Goal: Find specific page/section: Find specific page/section

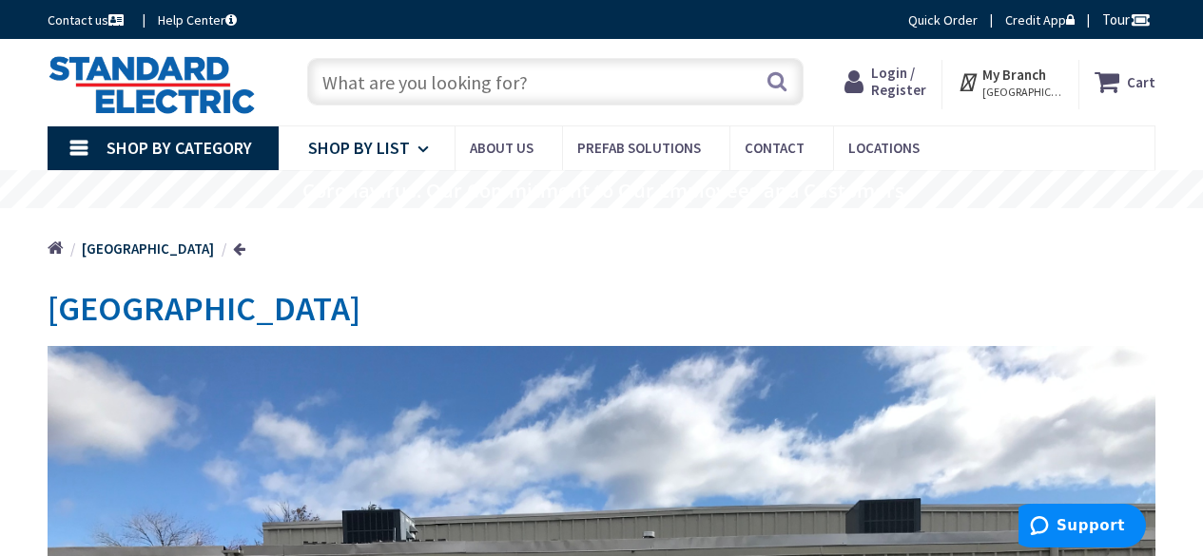
click at [352, 147] on span "Shop By List" at bounding box center [359, 148] width 102 height 22
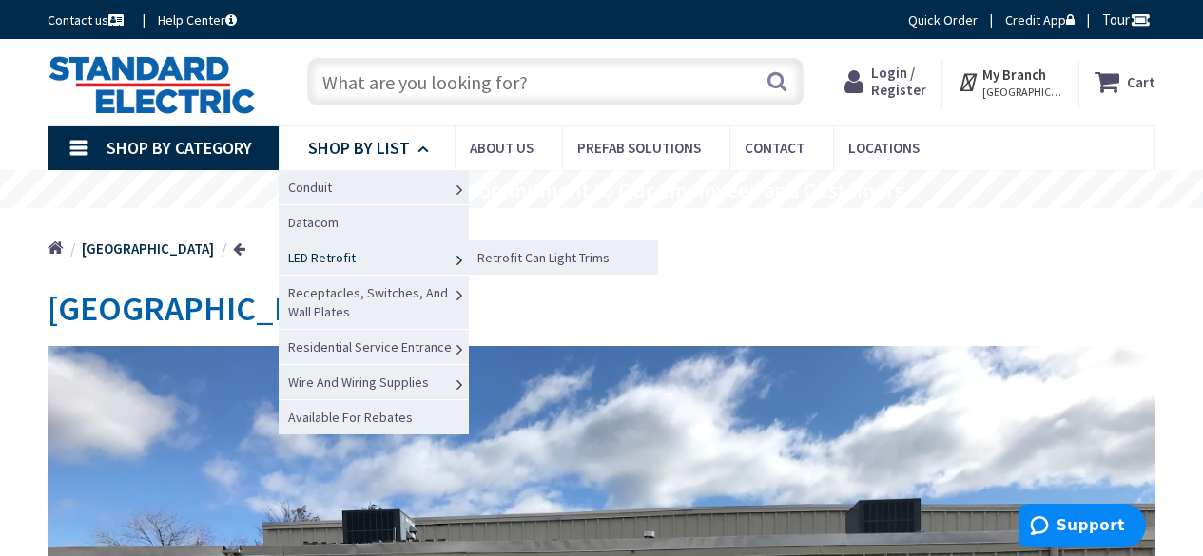
click at [322, 261] on span "LED Retrofit" at bounding box center [322, 257] width 68 height 17
